Goal: Check status: Check status

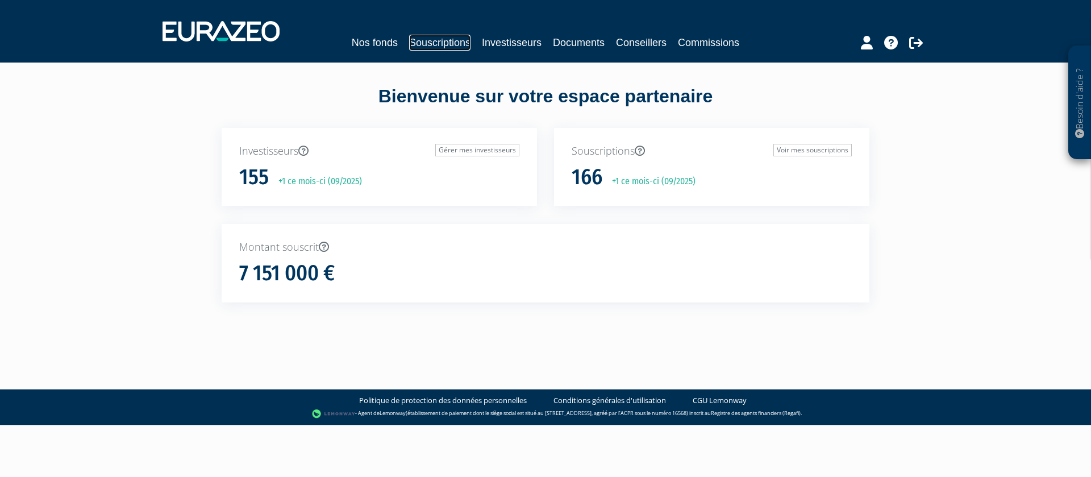
click at [437, 44] on link "Souscriptions" at bounding box center [439, 43] width 61 height 16
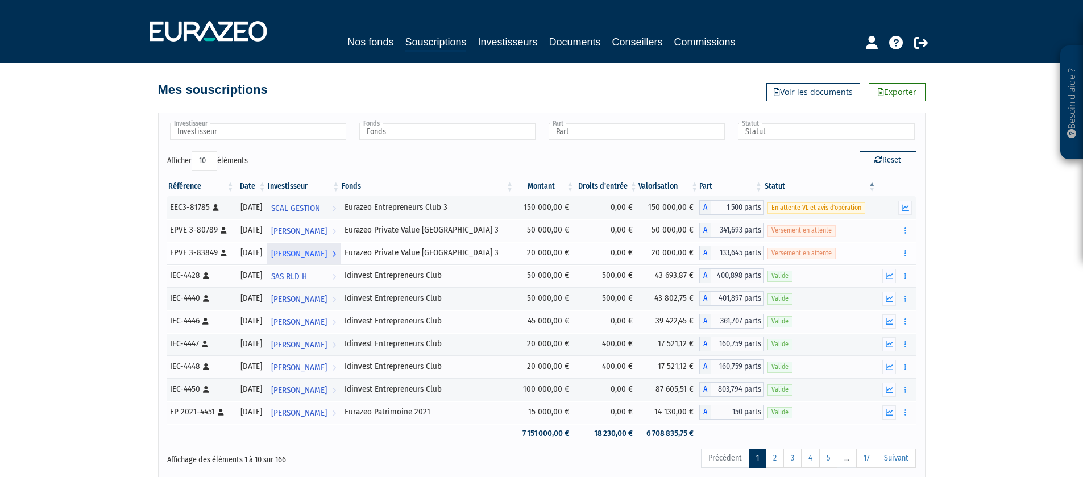
scroll to position [5, 0]
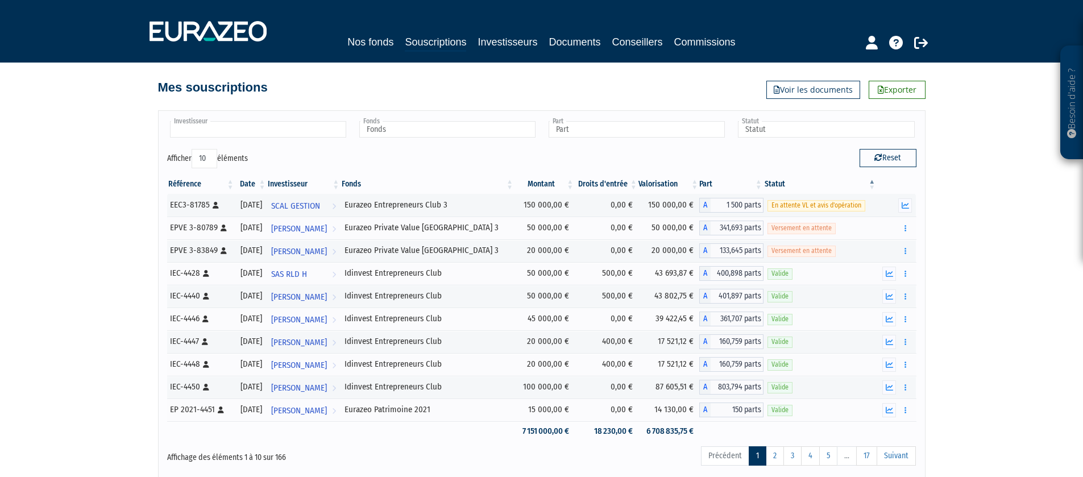
click at [309, 127] on input "text" at bounding box center [258, 129] width 176 height 16
type input "lebrun"
click at [267, 145] on li "[PERSON_NAME]" at bounding box center [258, 147] width 180 height 14
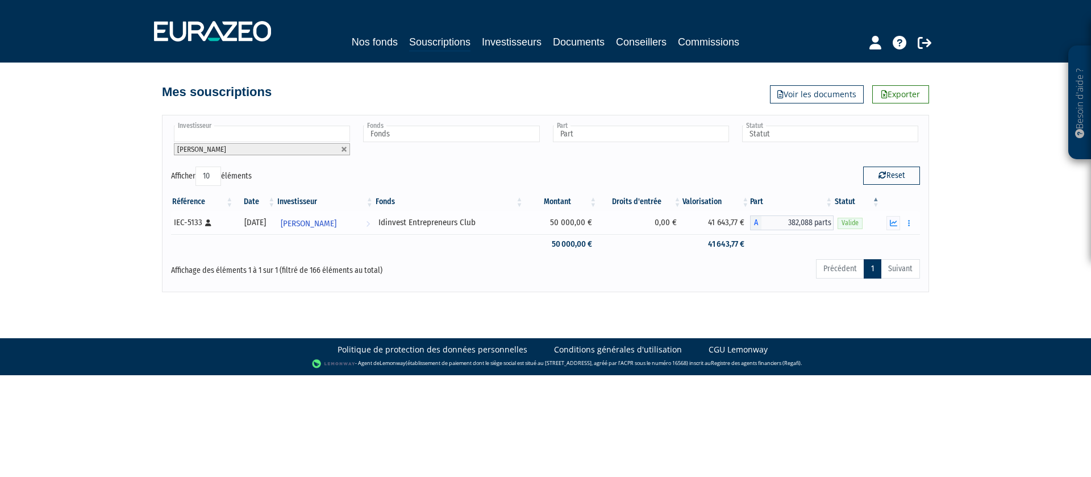
click at [630, 217] on td "0,00 €" at bounding box center [640, 222] width 84 height 23
click at [629, 219] on td "0,00 €" at bounding box center [640, 222] width 84 height 23
click at [908, 222] on icon "button" at bounding box center [909, 222] width 2 height 7
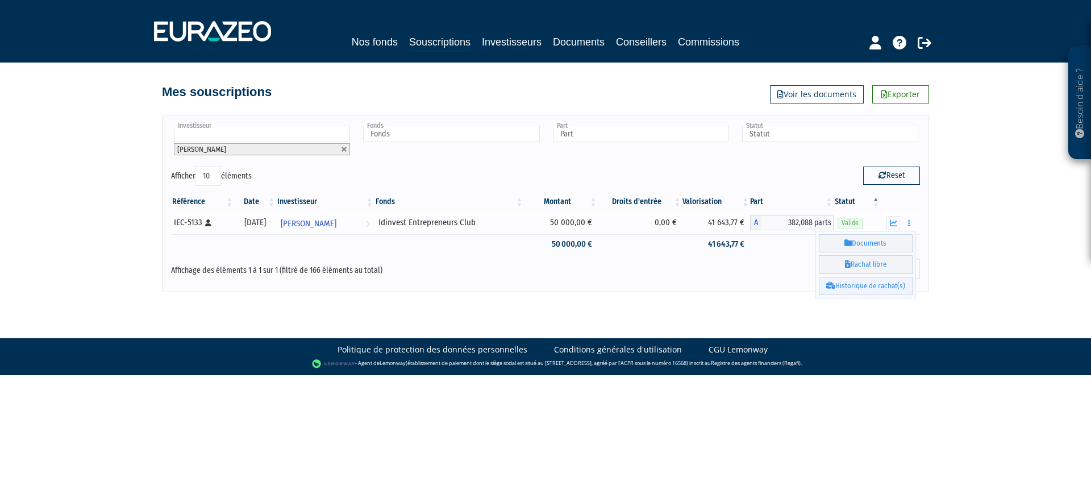
click at [866, 286] on link "Historique de rachat(s)" at bounding box center [866, 286] width 94 height 19
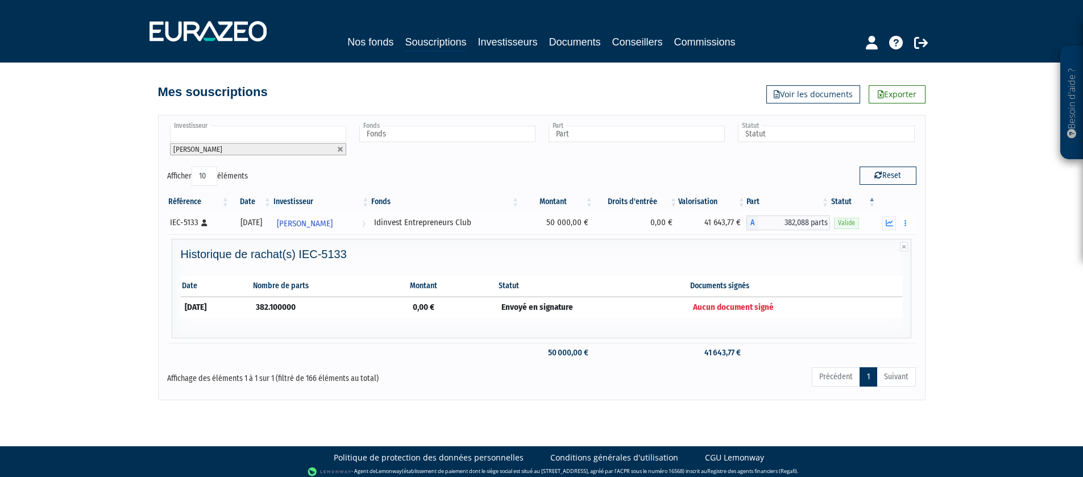
click at [872, 220] on div "Valide" at bounding box center [853, 223] width 39 height 12
click at [906, 224] on button "button" at bounding box center [905, 223] width 14 height 14
click at [871, 281] on link "Historique de rachat(s)" at bounding box center [861, 286] width 94 height 19
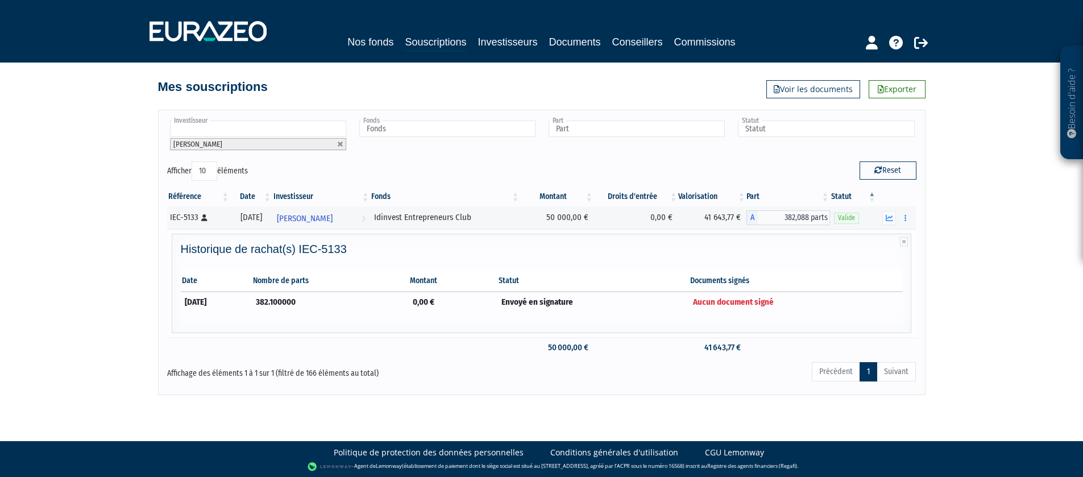
scroll to position [6, 0]
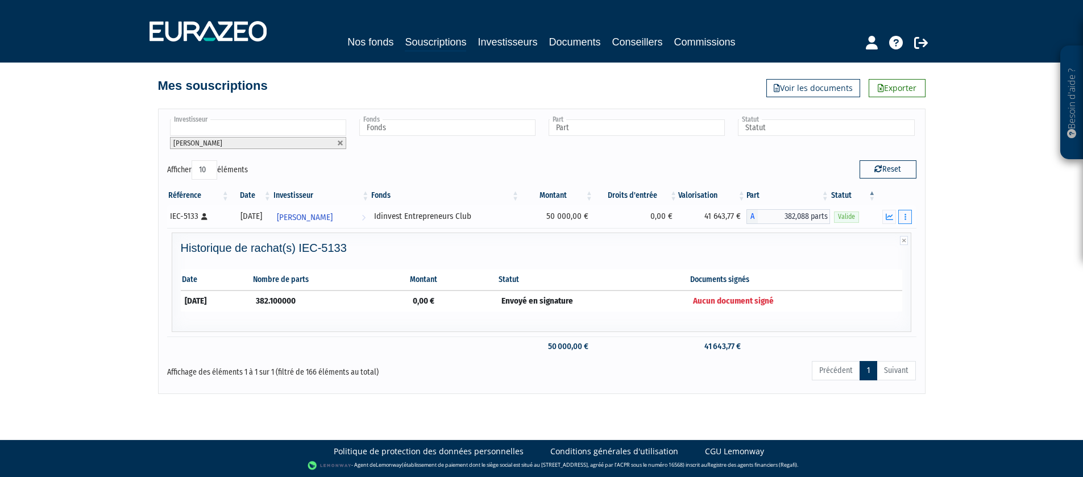
click at [906, 217] on button "button" at bounding box center [905, 217] width 14 height 14
click at [390, 217] on div "Idinvest Entrepreneurs Club" at bounding box center [445, 216] width 142 height 12
click at [319, 217] on span "Loic LEBRUN" at bounding box center [305, 217] width 56 height 21
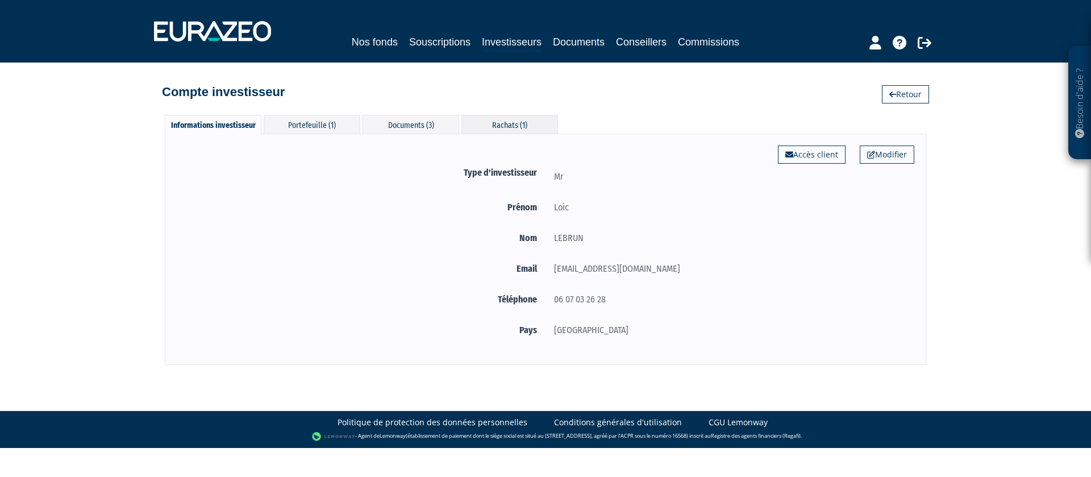
click at [489, 122] on div "Rachats (1)" at bounding box center [509, 124] width 97 height 19
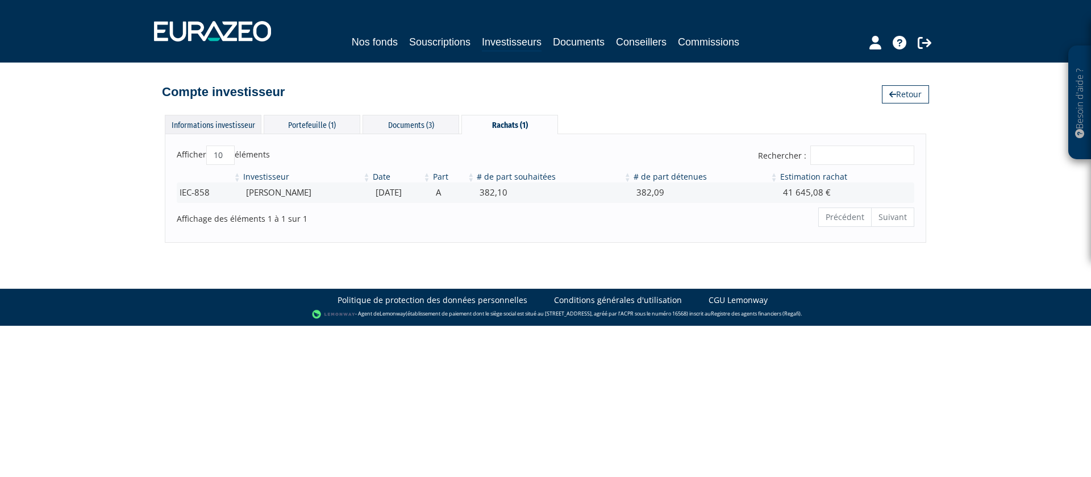
click at [220, 130] on div "Informations investisseur" at bounding box center [213, 124] width 97 height 19
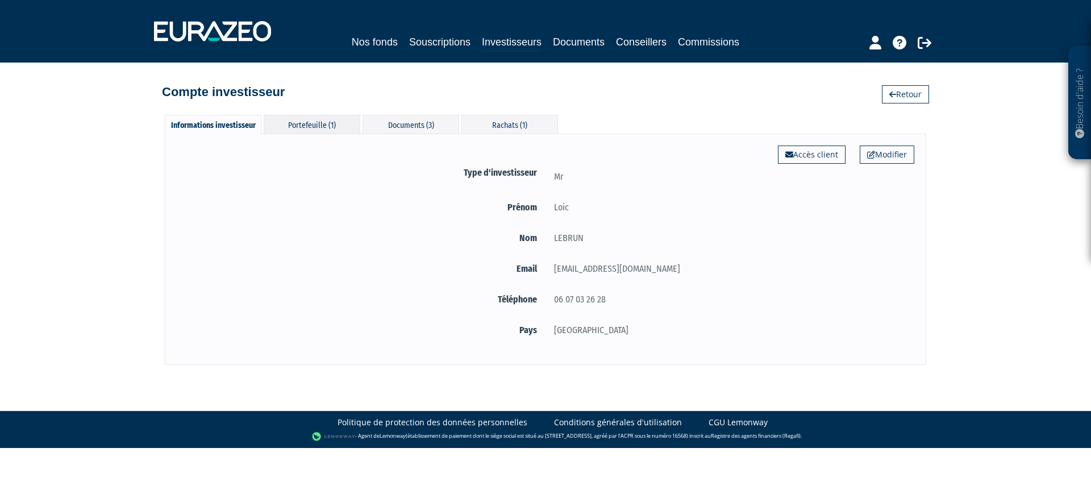
click at [307, 126] on div "Portefeuille (1)" at bounding box center [312, 124] width 97 height 19
